Goal: Task Accomplishment & Management: Use online tool/utility

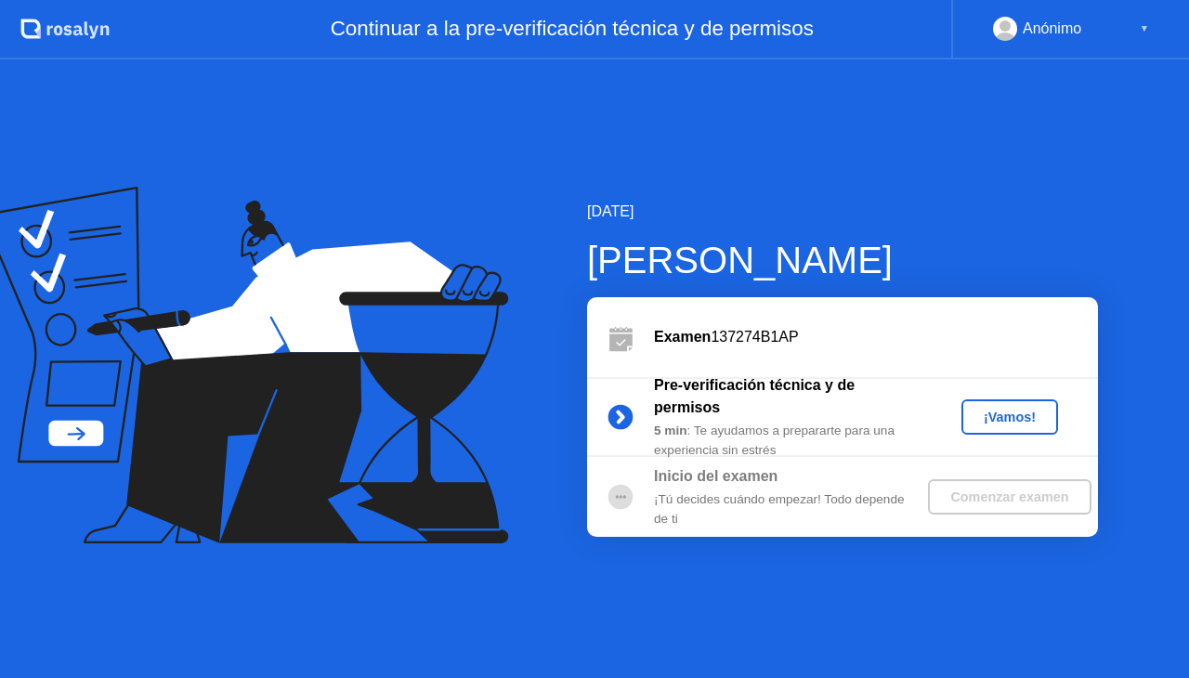
click at [992, 416] on div "¡Vamos!" at bounding box center [1010, 417] width 82 height 15
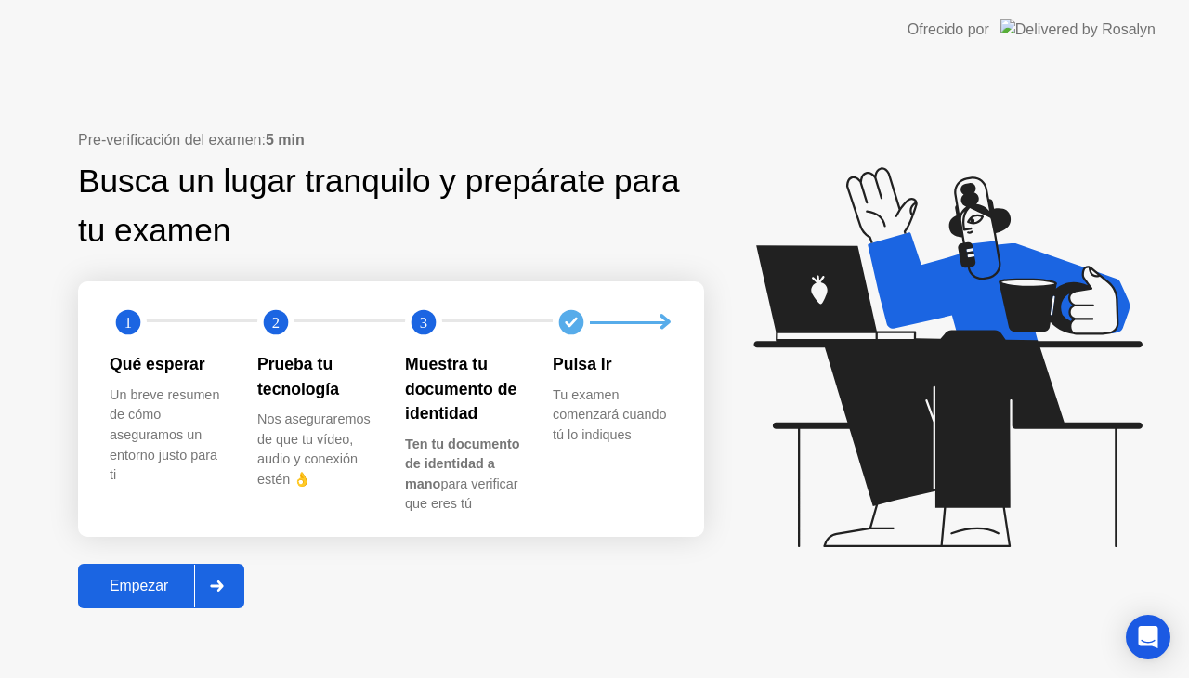
click at [156, 593] on div "Empezar" at bounding box center [139, 586] width 111 height 17
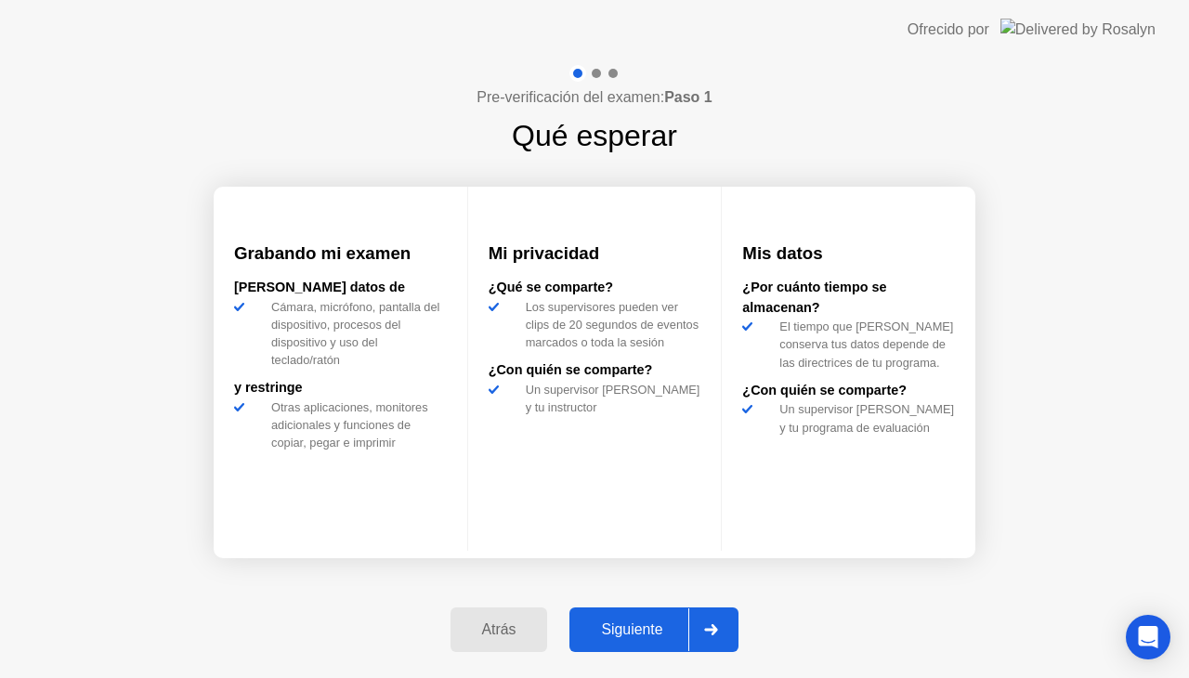
click at [655, 610] on button "Siguiente" at bounding box center [653, 630] width 169 height 45
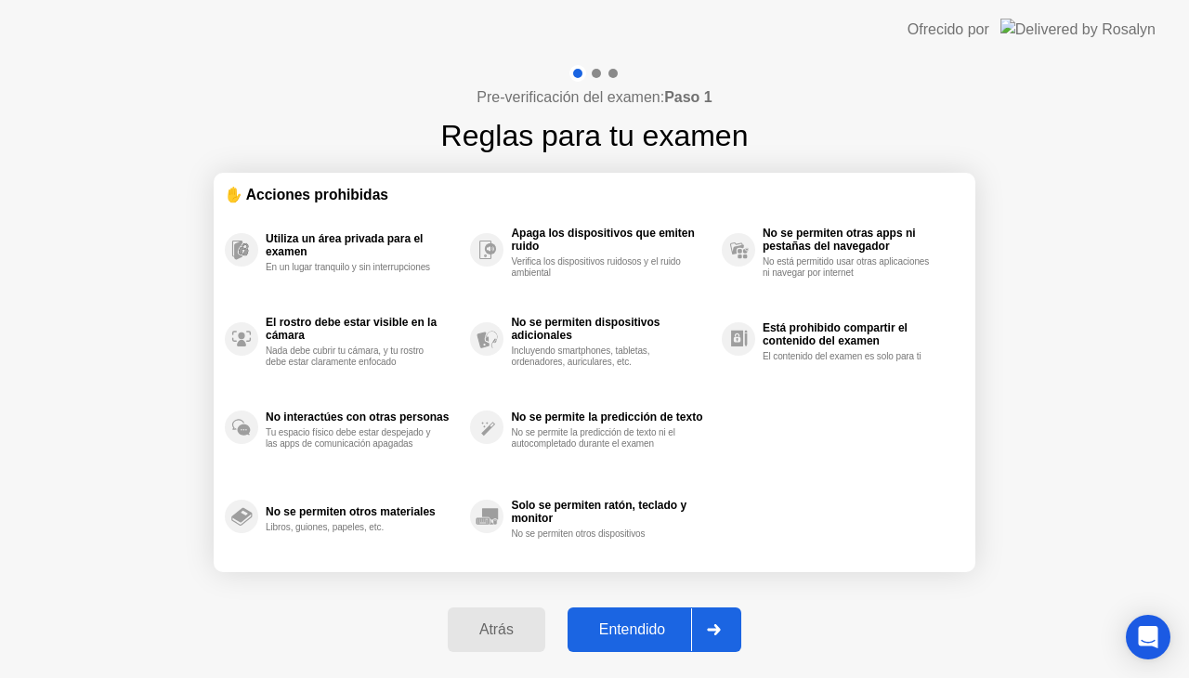
click at [648, 621] on div "Entendido" at bounding box center [632, 629] width 118 height 17
select select "**********"
select select "*******"
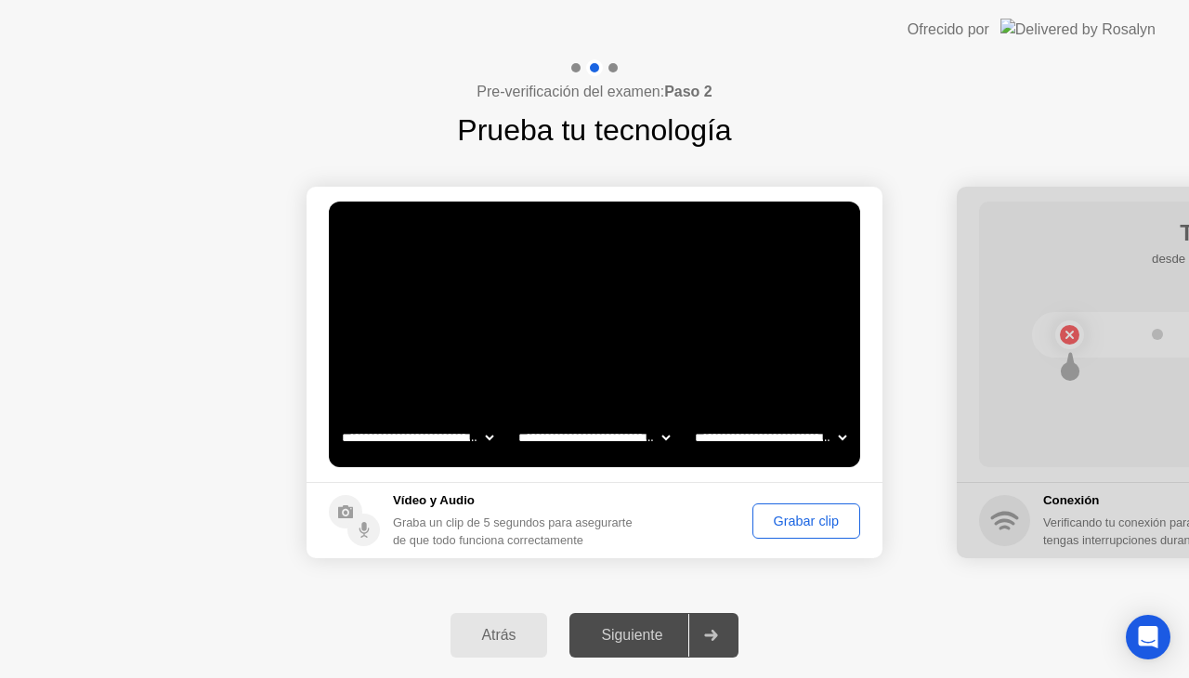
click at [813, 520] on div "Grabar clip" at bounding box center [806, 521] width 95 height 15
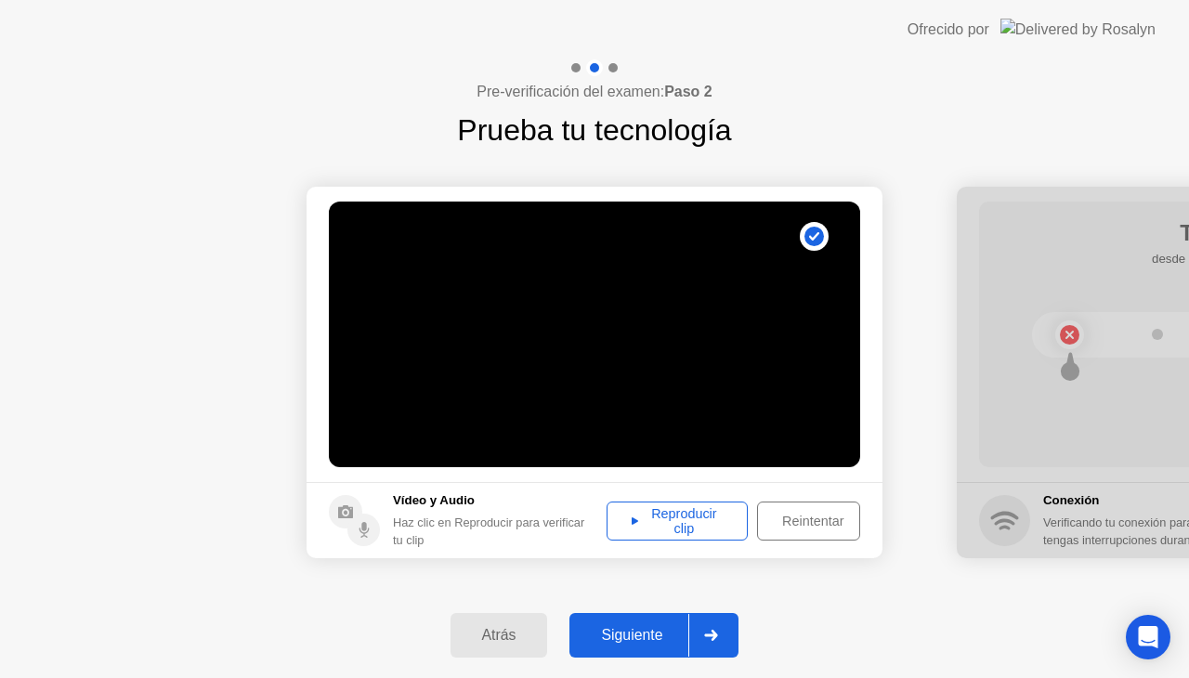
click at [683, 523] on div "Reproducir clip" at bounding box center [677, 521] width 128 height 30
click at [620, 633] on div "Siguiente" at bounding box center [631, 635] width 113 height 17
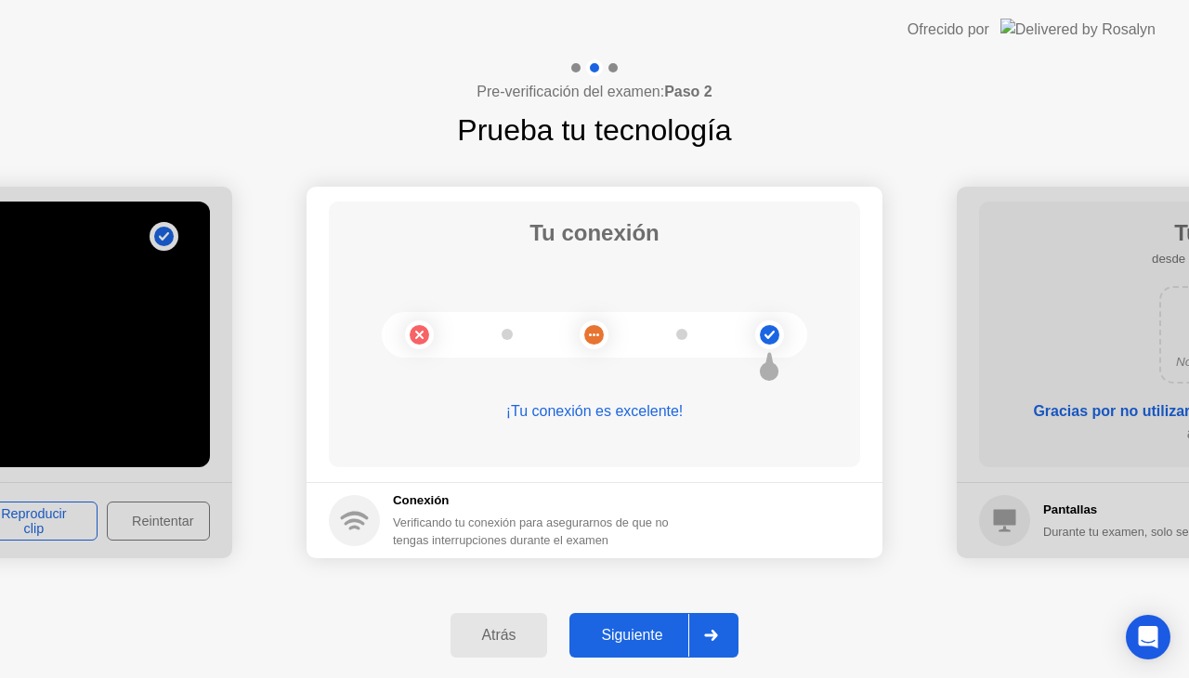
click at [629, 634] on div "Siguiente" at bounding box center [631, 635] width 113 height 17
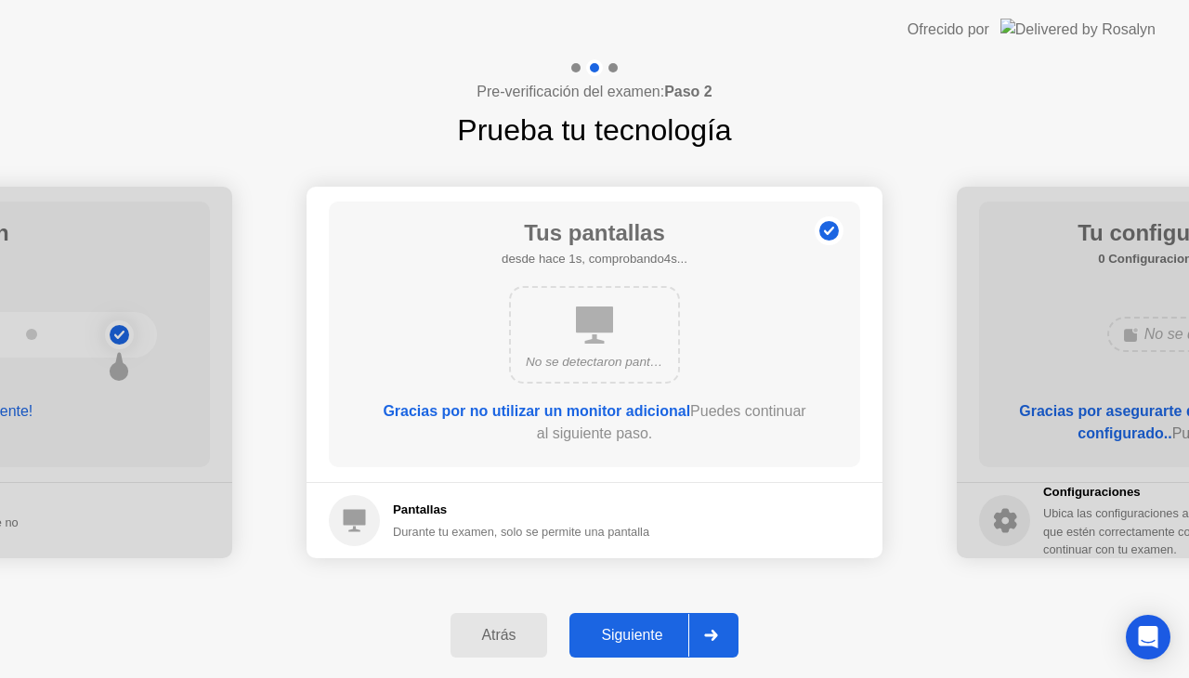
click at [629, 634] on div "Siguiente" at bounding box center [631, 635] width 113 height 17
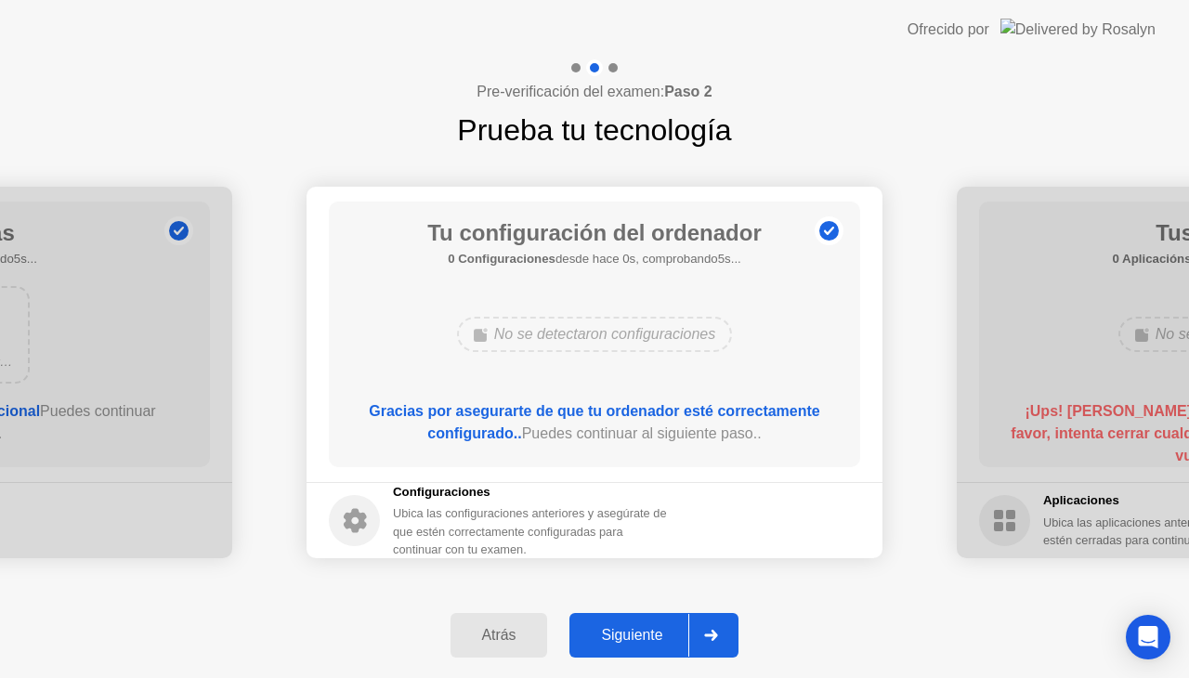
click at [629, 634] on div "Siguiente" at bounding box center [631, 635] width 113 height 17
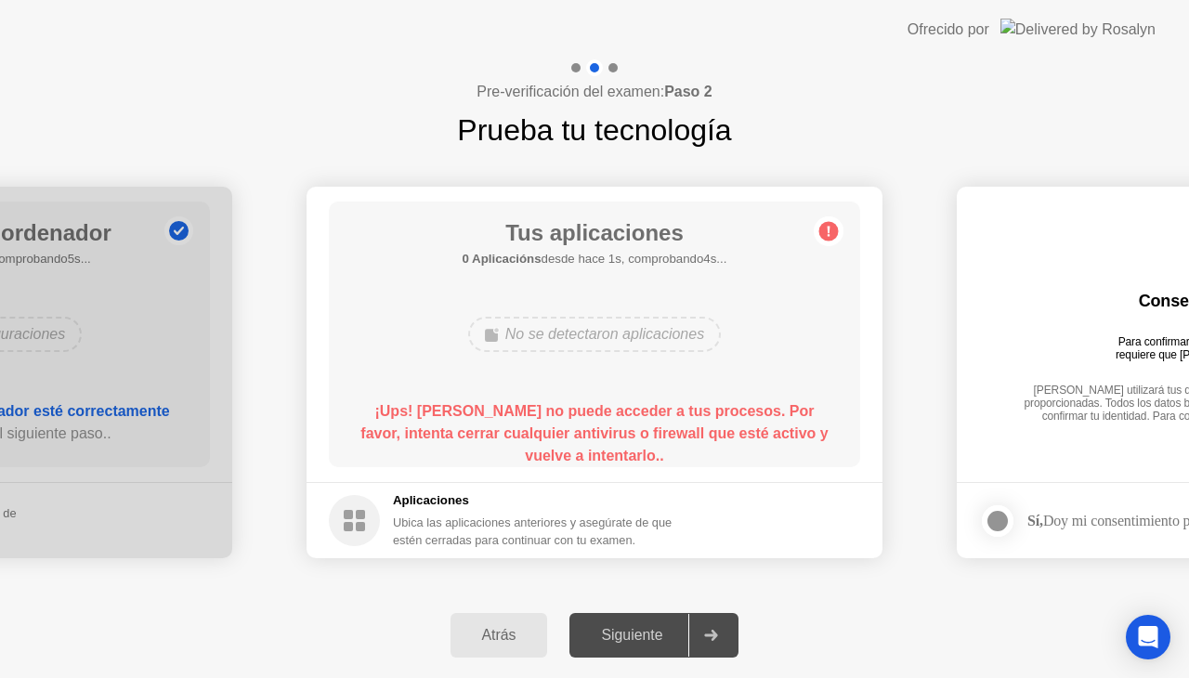
click at [817, 297] on div "Tus aplicaciones 0 Aplicacións desde hace 1s, comprobando4s... No se detectaron…" at bounding box center [594, 335] width 531 height 266
